Goal: Use online tool/utility: Use online tool/utility

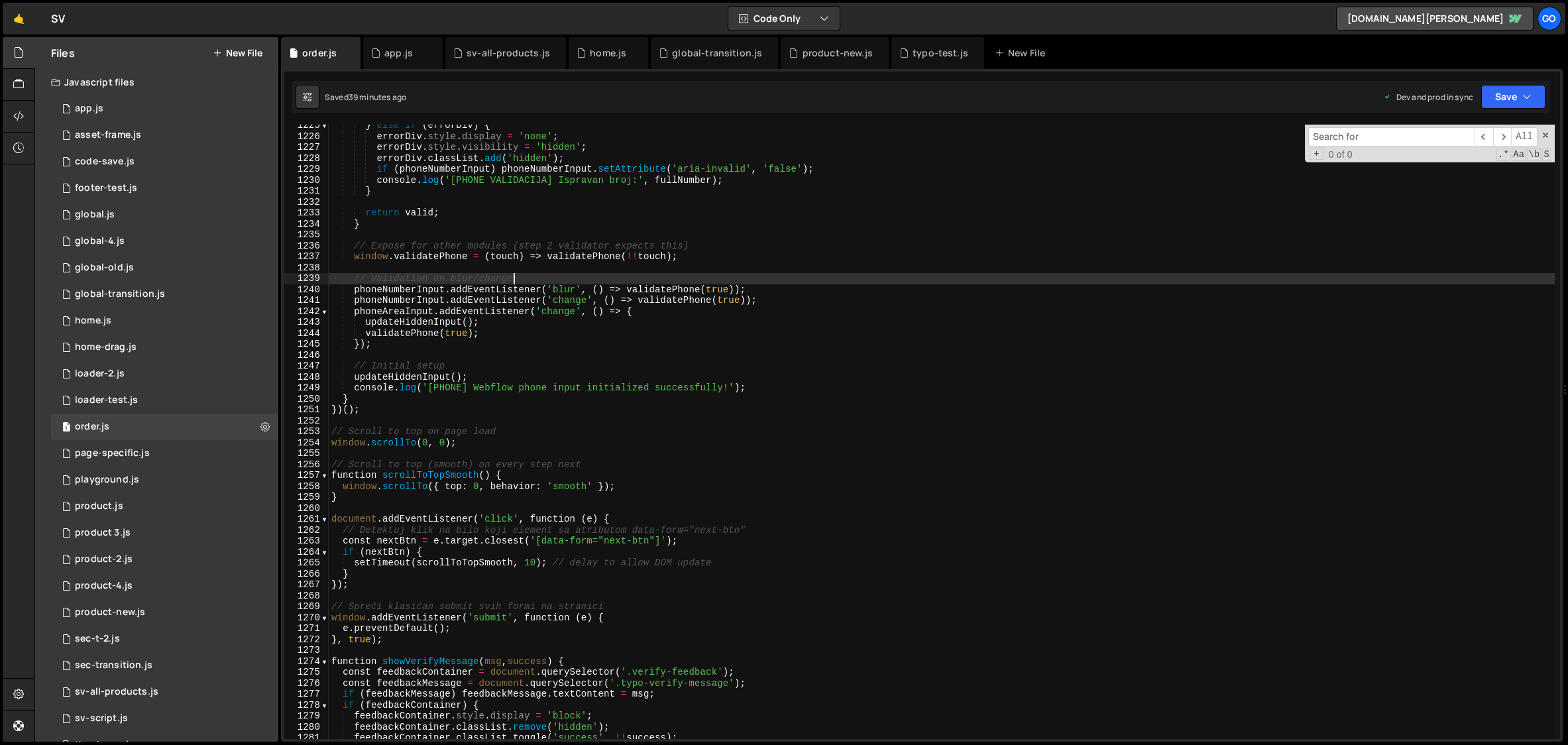
click at [716, 282] on div "} else if ( errorDiv ) { errorDiv . style . display = 'none' ; errorDiv . style…" at bounding box center [942, 438] width 1226 height 636
type textarea "}"
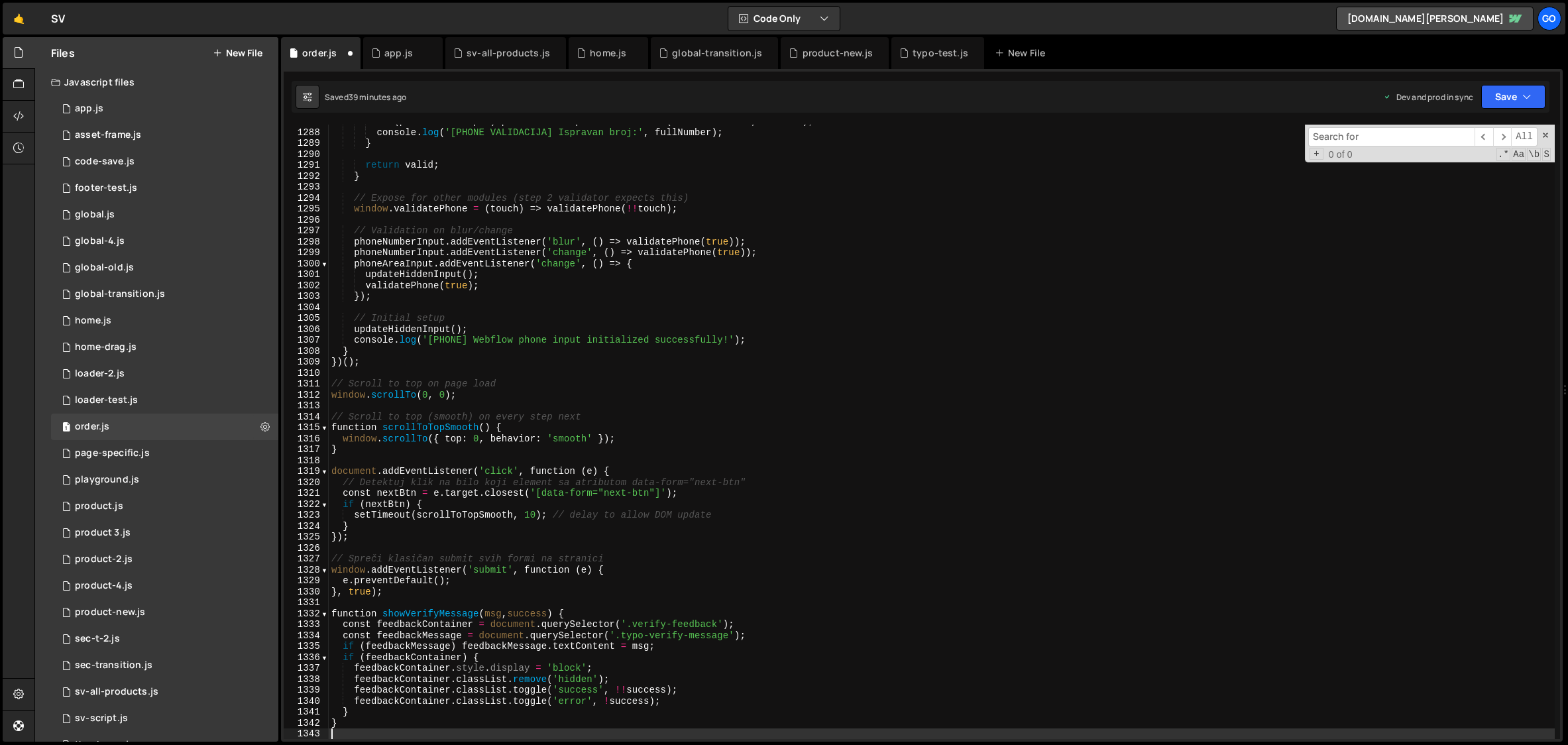
scroll to position [14080, 0]
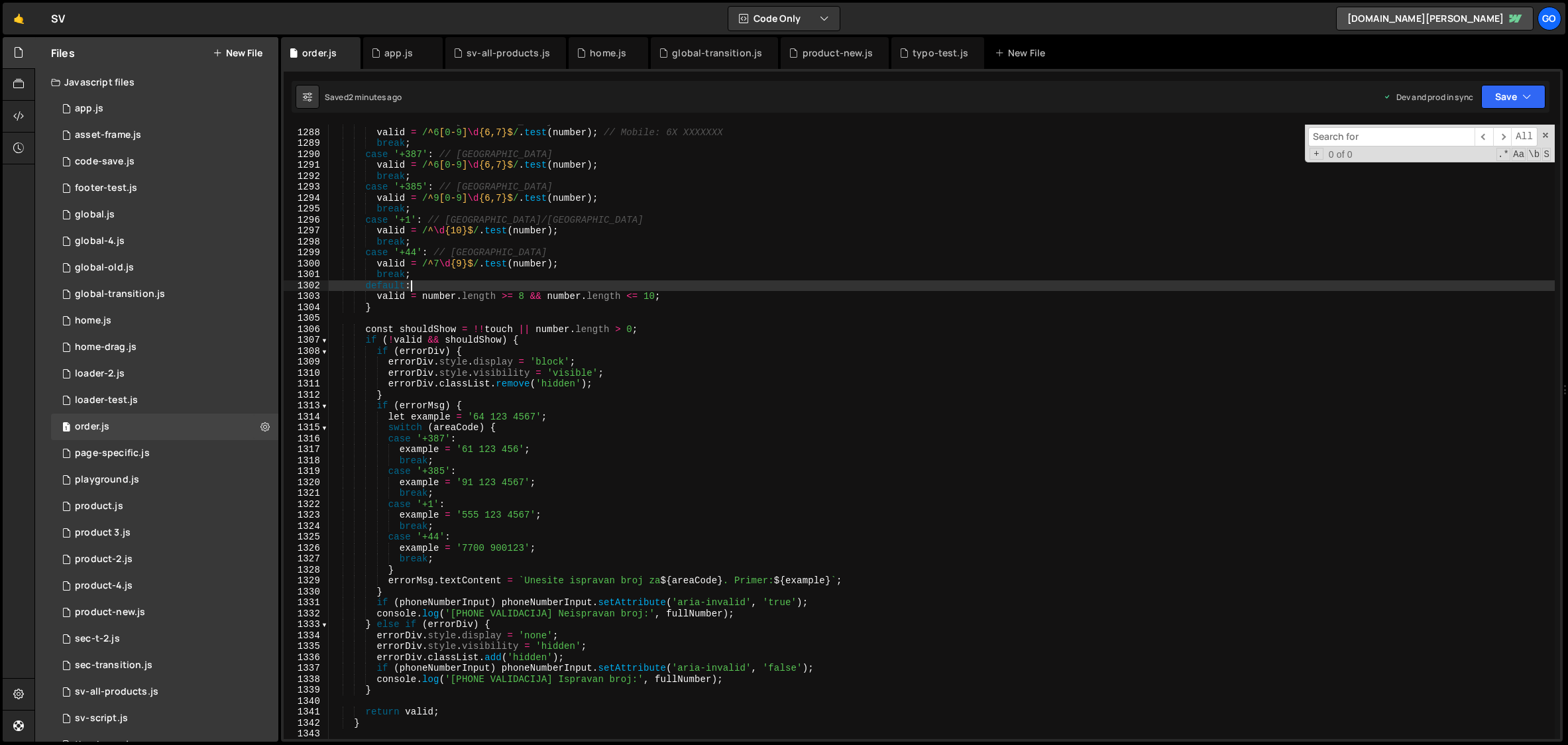
click at [621, 288] on div "case '+381' : // Serbia valid = / ^ 6 [ 0 - 9 ] \d {6,7}$ / . test ( number ) ;…" at bounding box center [942, 434] width 1226 height 636
type textarea "}"
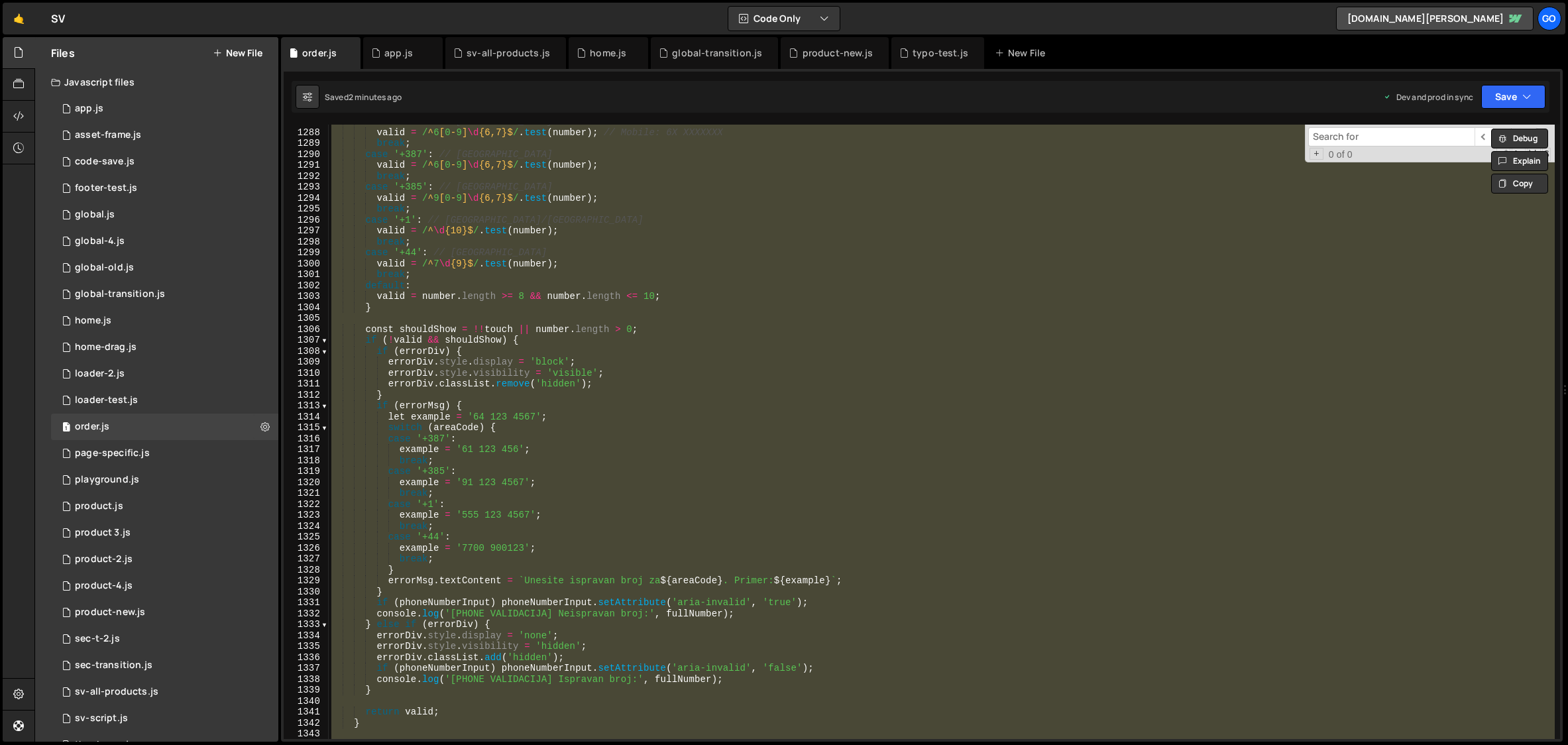
paste textarea
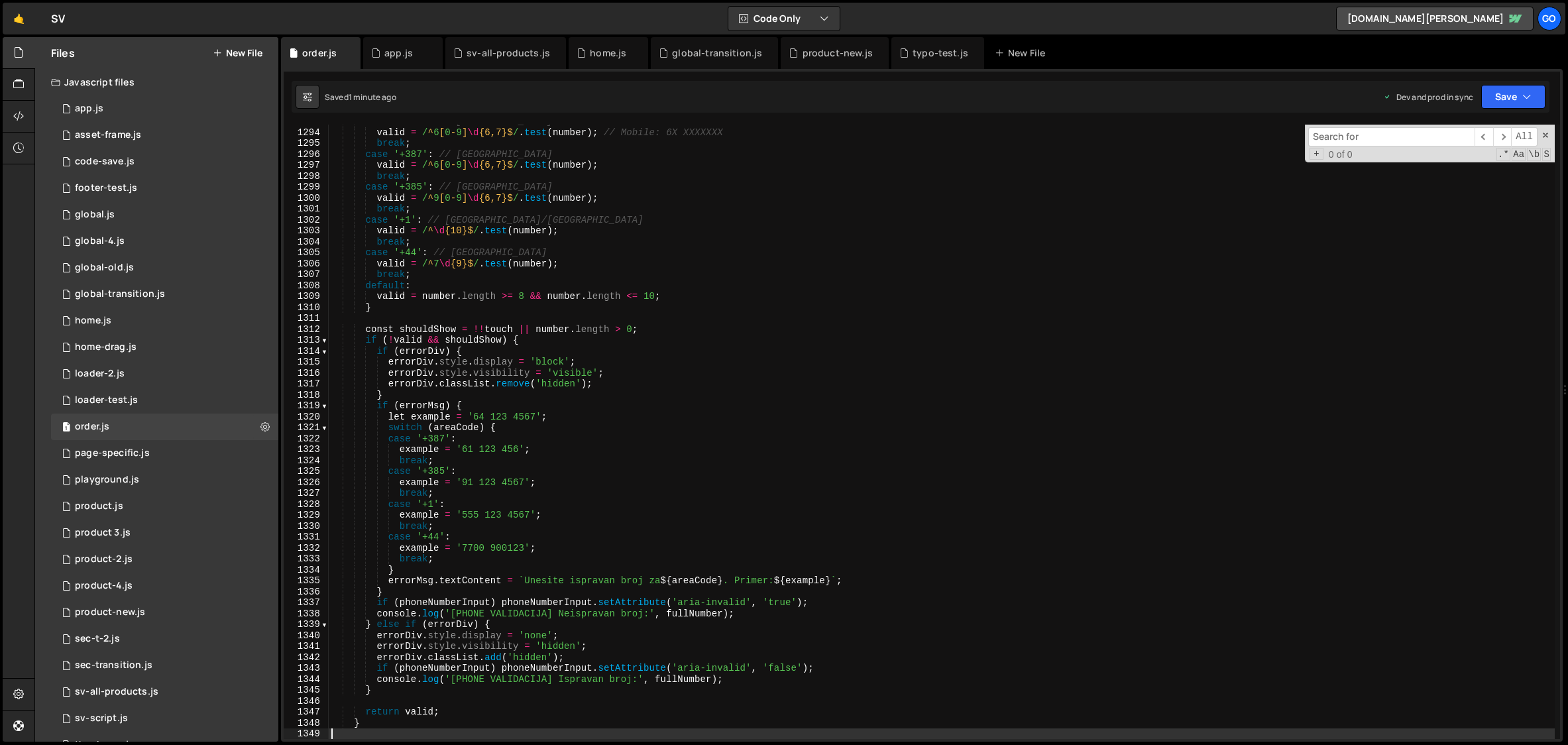
click at [697, 394] on div "case '+381' : // Serbia valid = / ^ 6 [ 0 - 9 ] \d {6,7}$ / . test ( number ) ;…" at bounding box center [942, 434] width 1226 height 636
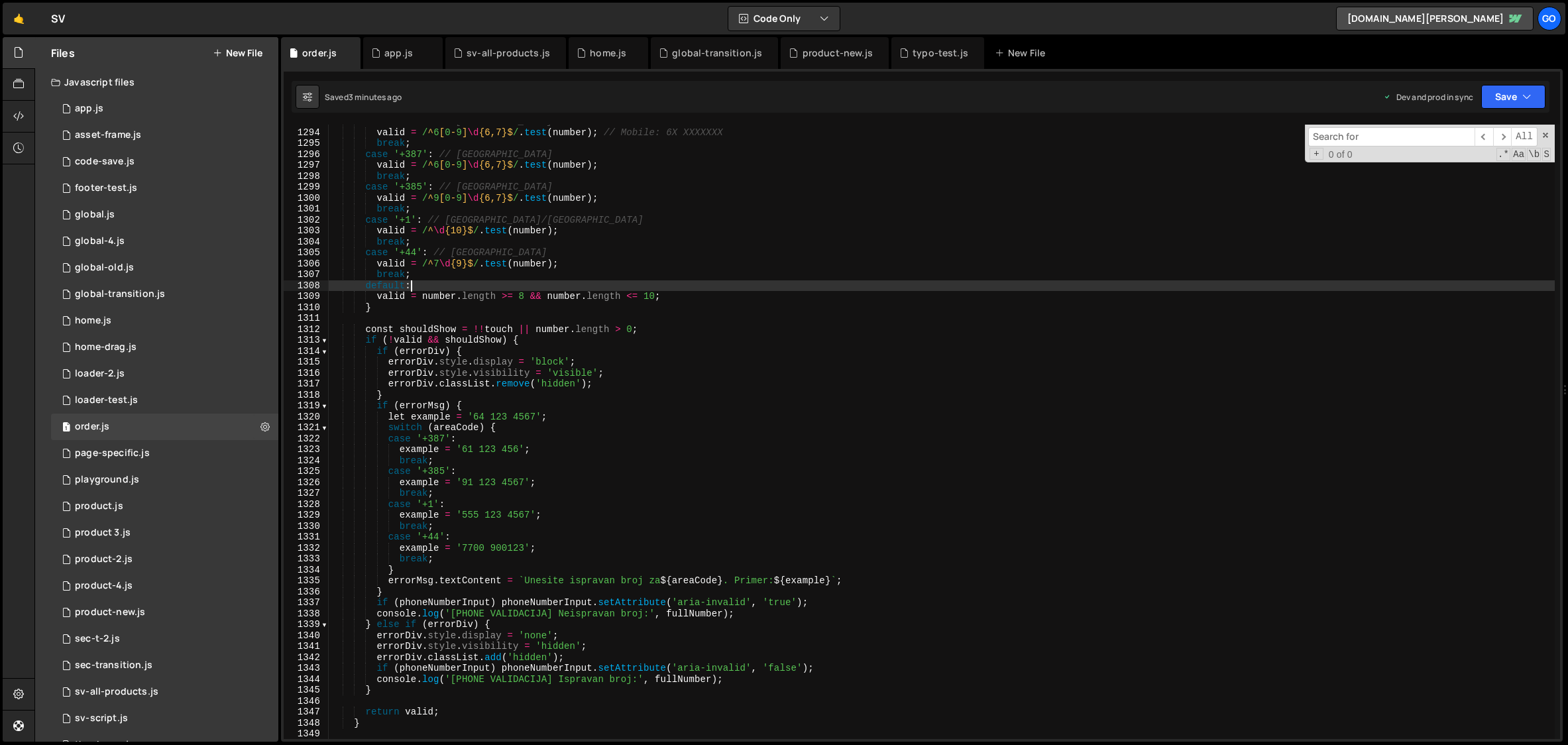
click at [736, 282] on div "case '+381' : // Serbia valid = / ^ 6 [ 0 - 9 ] \d {6,7}$ / . test ( number ) ;…" at bounding box center [942, 434] width 1226 height 636
type textarea "}"
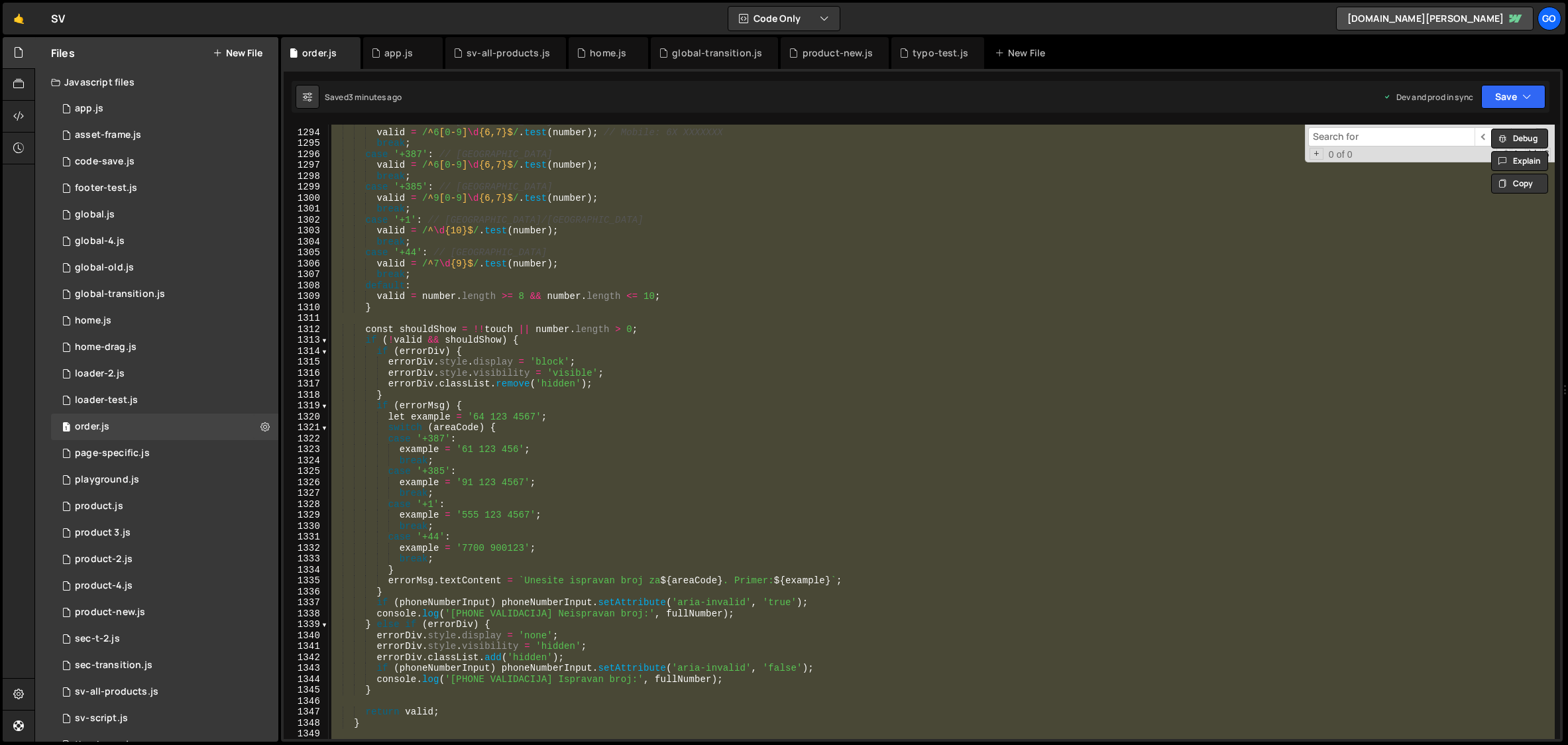
paste textarea
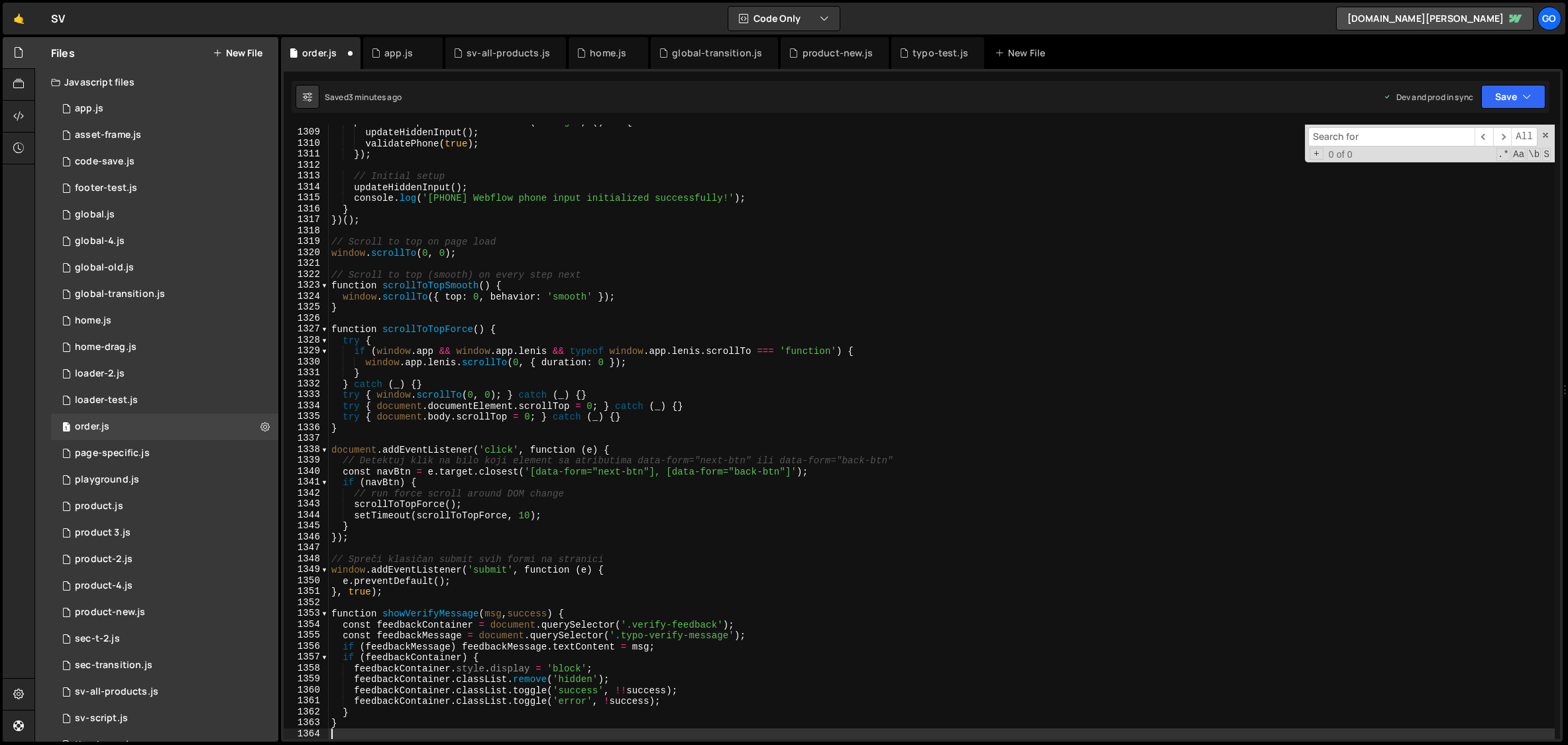
scroll to position [14309, 0]
